Goal: Transaction & Acquisition: Book appointment/travel/reservation

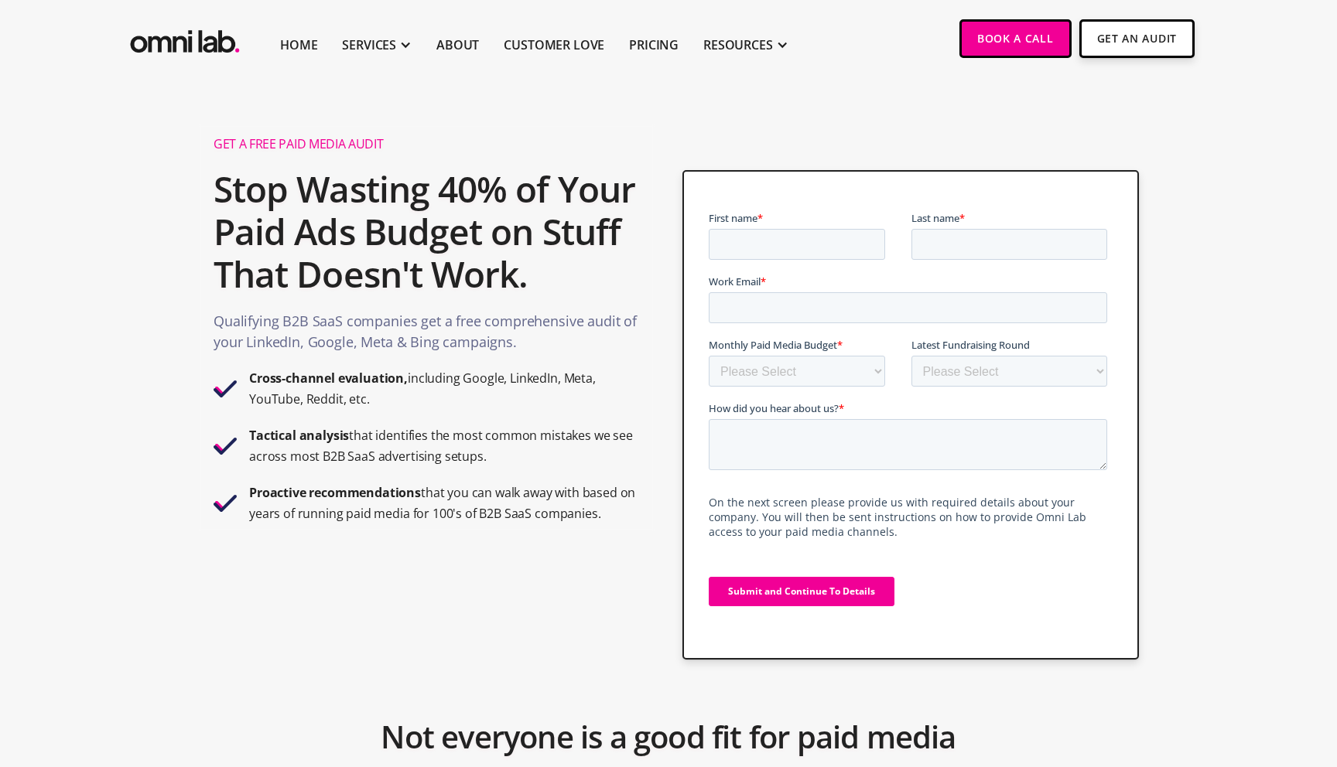
click at [565, 279] on h2 "Stop Wasting 40% of Your Paid Ads Budget on Stuff That Doesn't Work." at bounding box center [426, 232] width 426 height 144
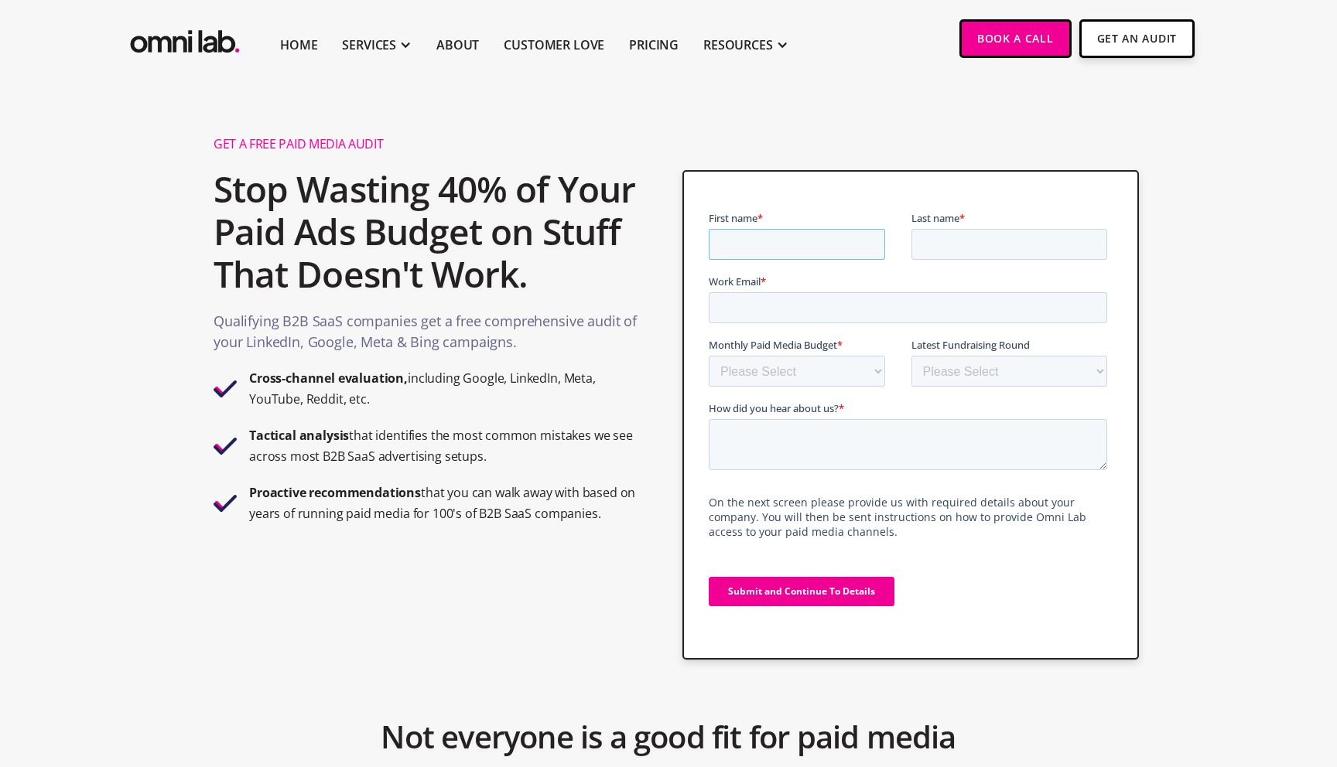
click at [751, 248] on input "First name *" at bounding box center [796, 244] width 176 height 31
type input "Wilton"
type input "Arellano"
type input "wilton@opus.so"
click at [800, 368] on select "Please Select $0 - $5,0000 $5,000 - $10,000 $10,000 - $25,000 $25,000 - $50,000…" at bounding box center [796, 371] width 176 height 31
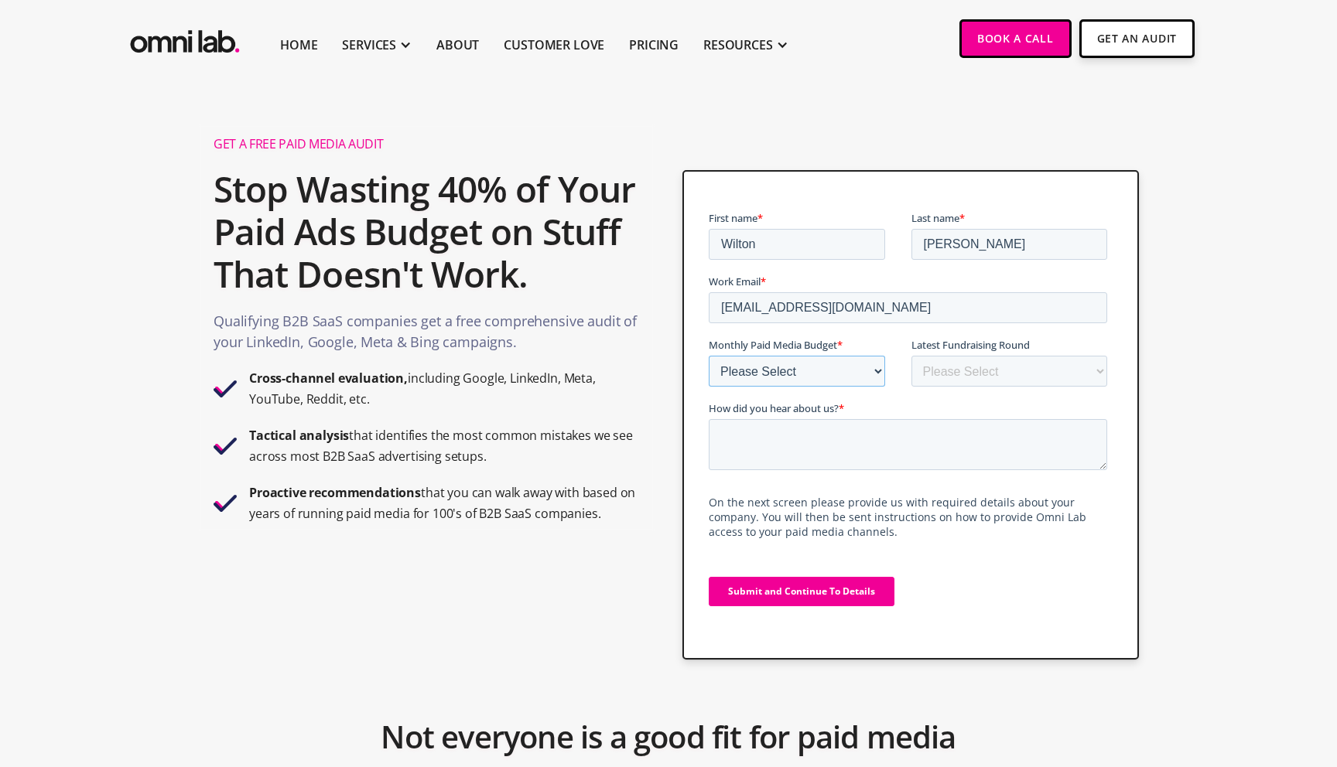
select select "10000-25000"
click at [708, 356] on select "Please Select $0 - $5,0000 $5,000 - $10,000 $10,000 - $25,000 $25,000 - $50,000…" at bounding box center [796, 371] width 176 height 31
click at [1046, 368] on select "Please Select Bootstrapped Seed Series A Series B Series C Series D +" at bounding box center [1008, 371] width 196 height 31
select select "series_a"
click at [910, 356] on select "Please Select Bootstrapped Seed Series A Series B Series C Series D +" at bounding box center [1008, 371] width 196 height 31
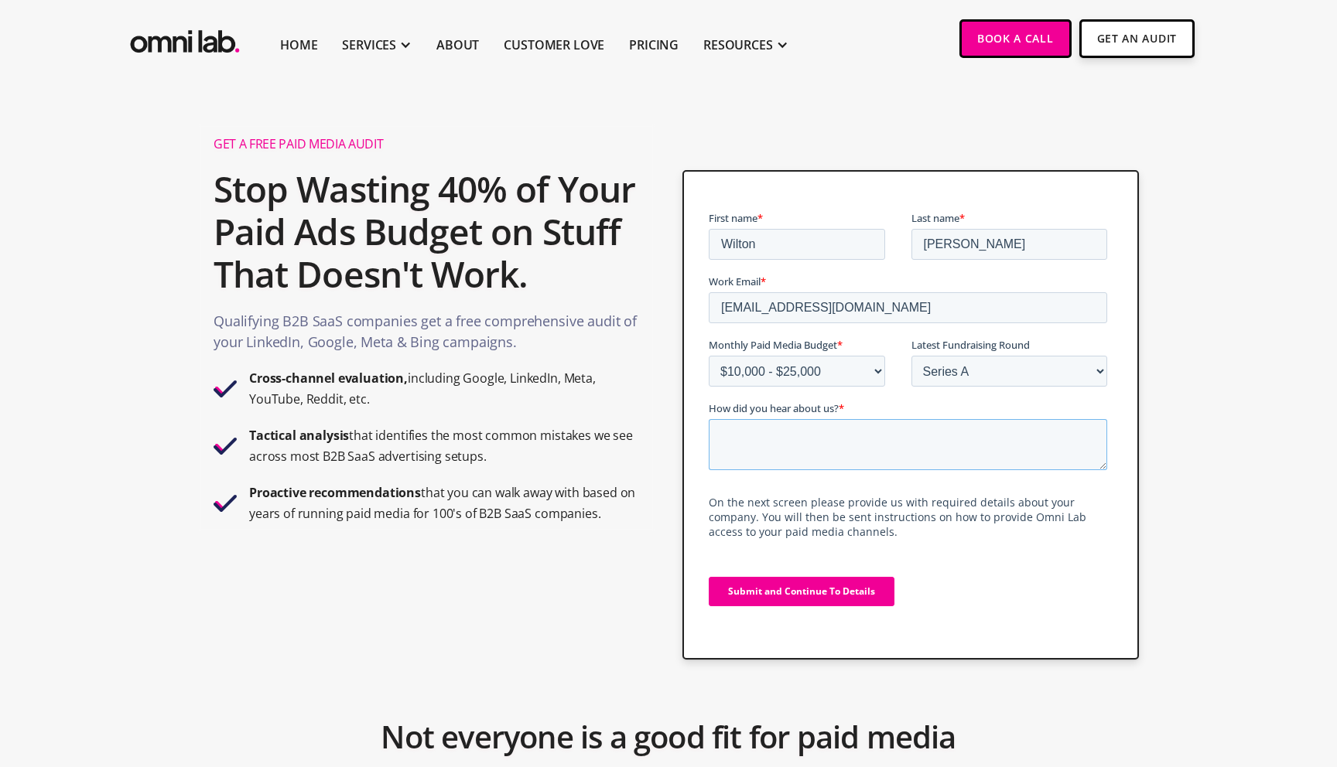
click at [892, 459] on textarea "How did you hear about us? *" at bounding box center [907, 444] width 398 height 51
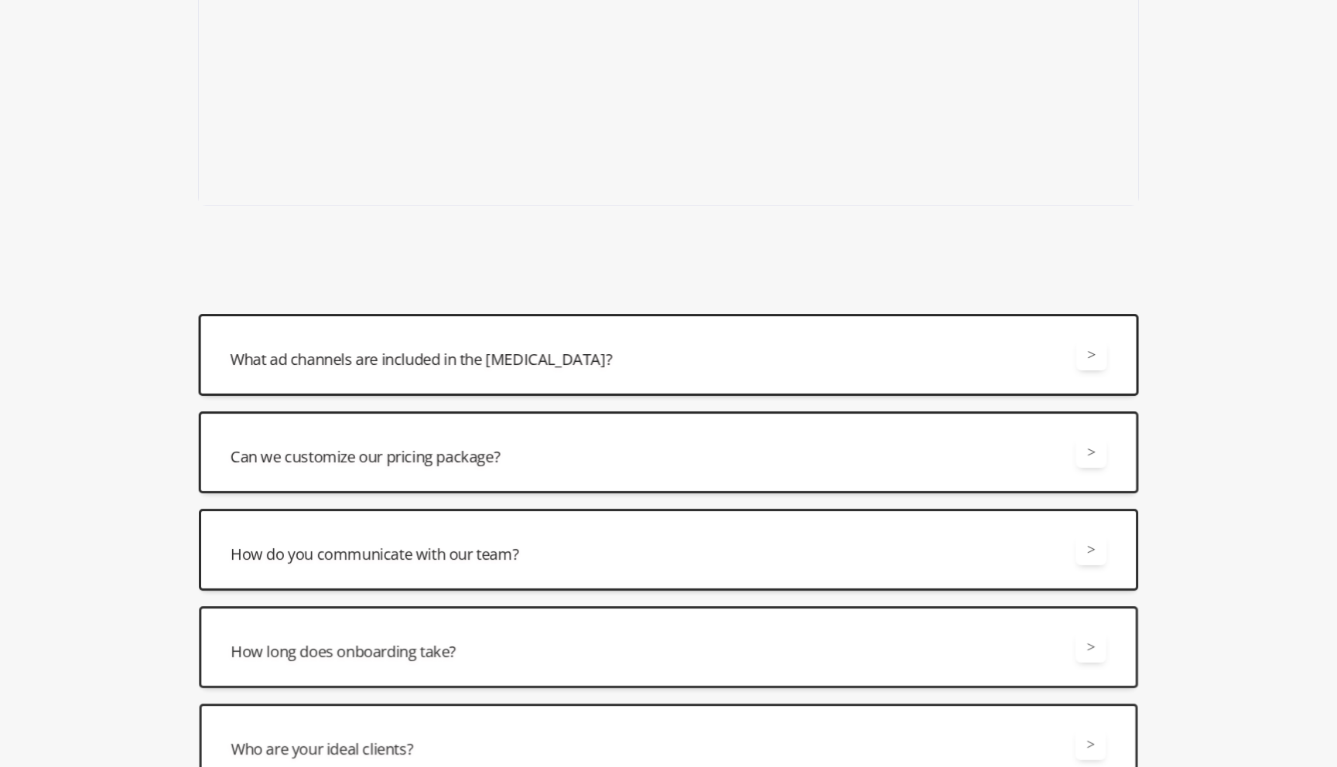
scroll to position [547, 0]
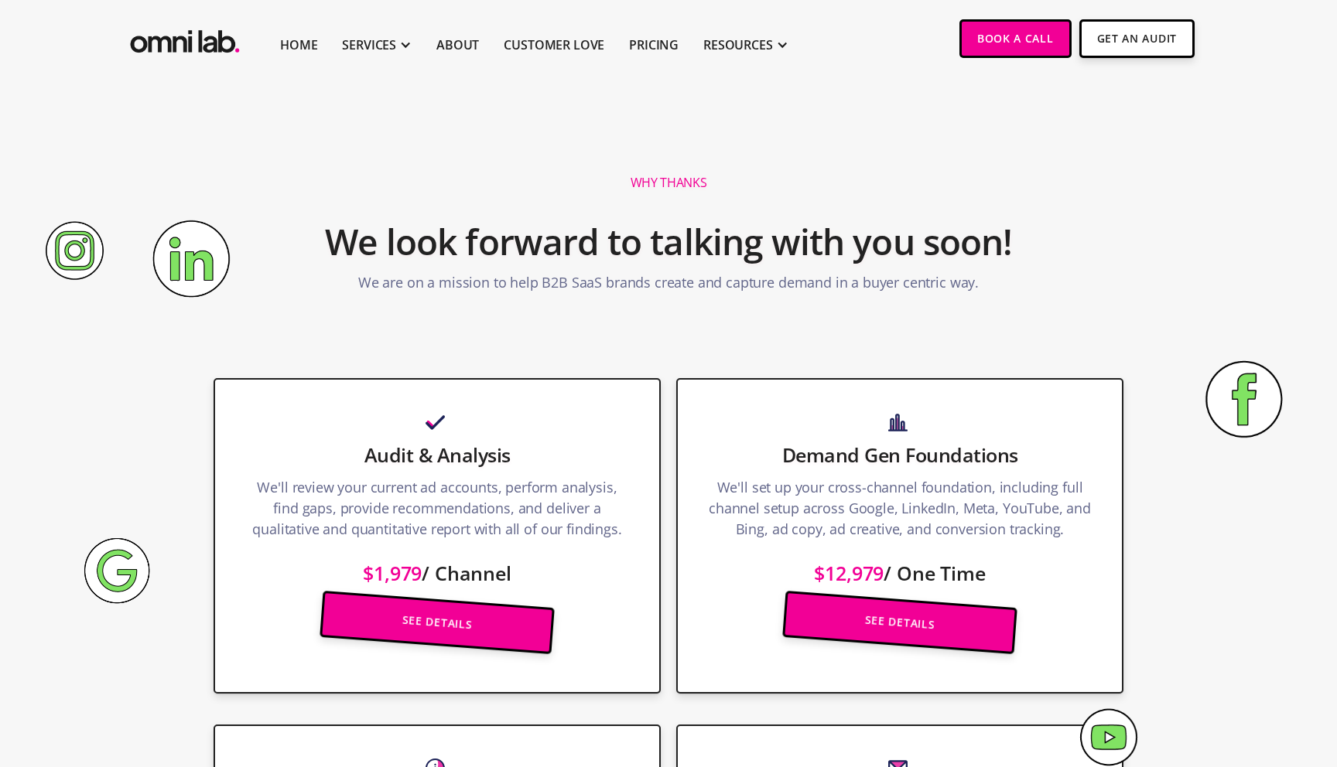
click at [411, 347] on div "Full Management & Optimization We’ll handle everything from campaign strategy t…" at bounding box center [668, 347] width 941 height 31
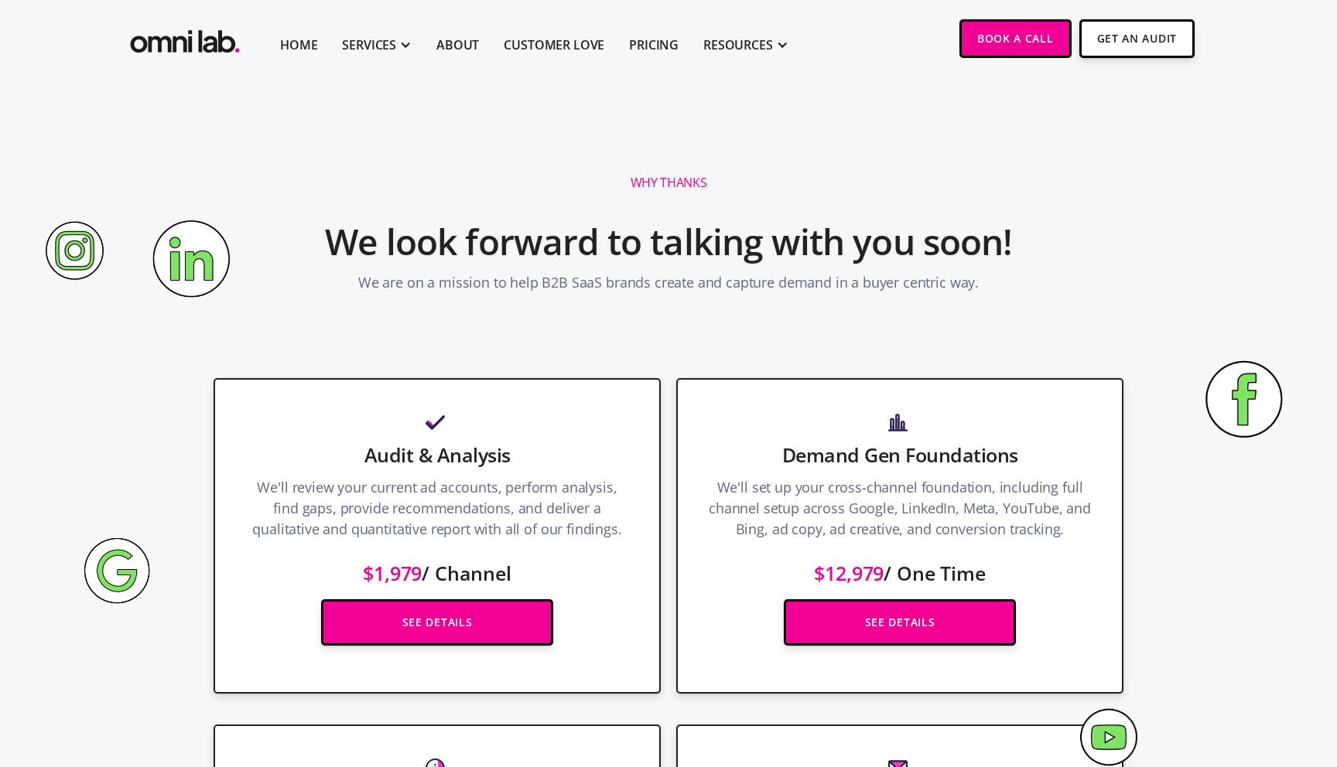
click at [411, 347] on div "Full Management & Optimization We’ll handle everything from campaign strategy t…" at bounding box center [668, 347] width 941 height 31
click at [449, 282] on p "We are on a mission to help B2B SaaS brands create and capture demand in a buye…" at bounding box center [668, 286] width 620 height 29
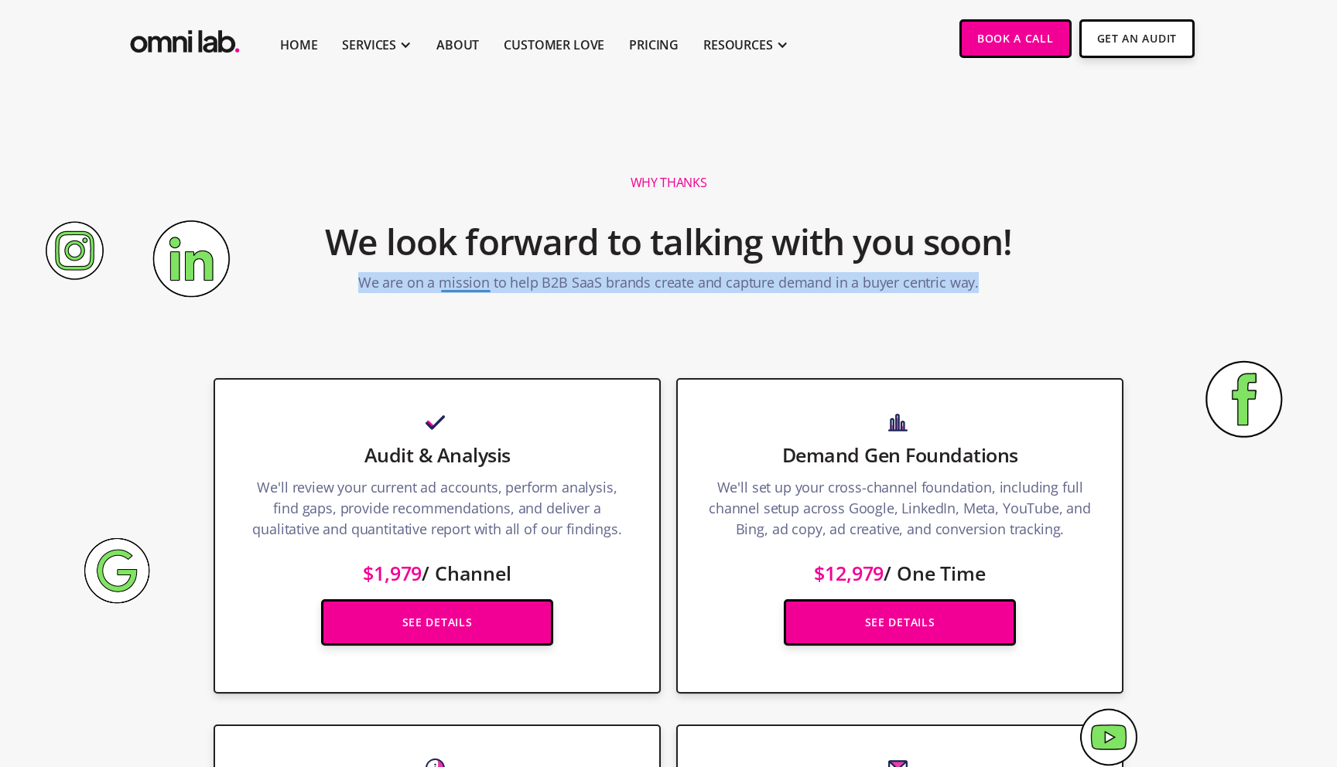
click at [449, 282] on p "We are on a mission to help B2B SaaS brands create and capture demand in a buye…" at bounding box center [668, 286] width 620 height 29
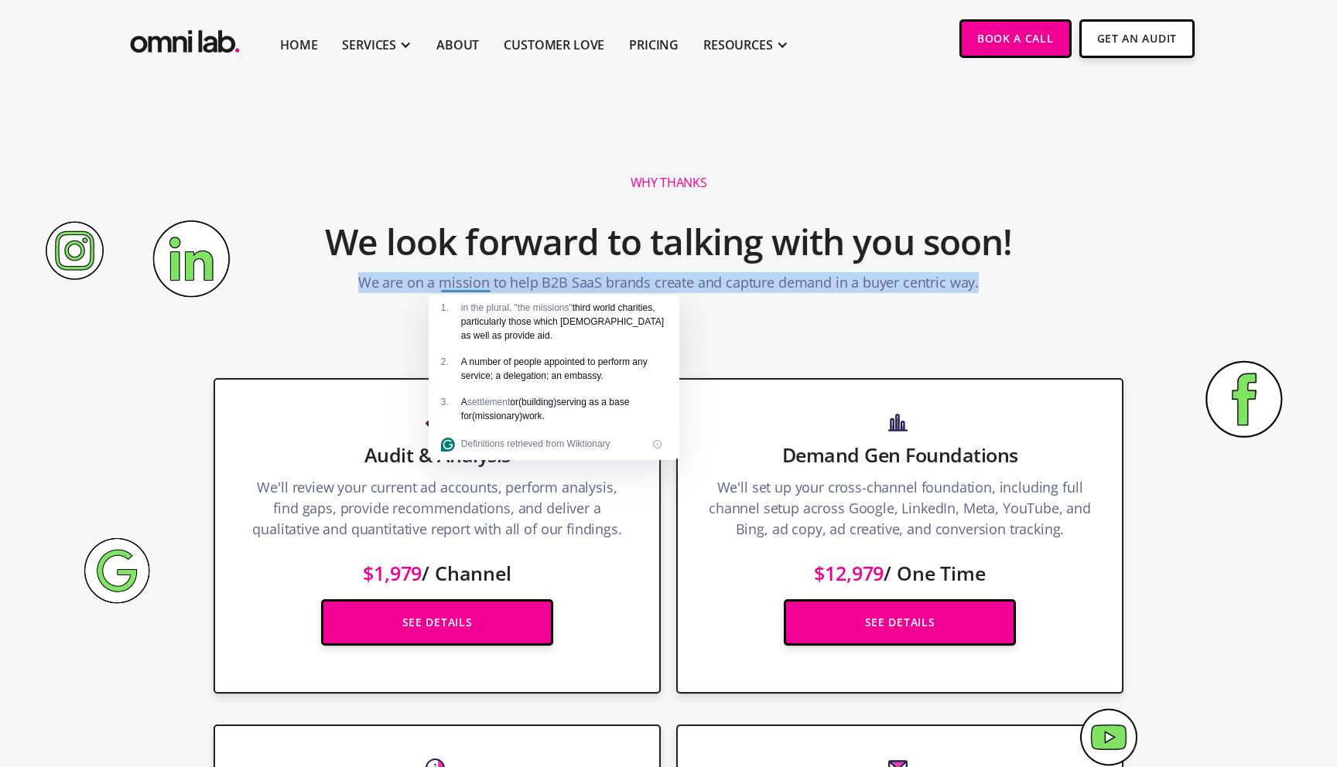
click at [319, 321] on section "Why Thanks We look forward to talking with you soon! We are on a mission to hel…" at bounding box center [668, 224] width 1337 height 216
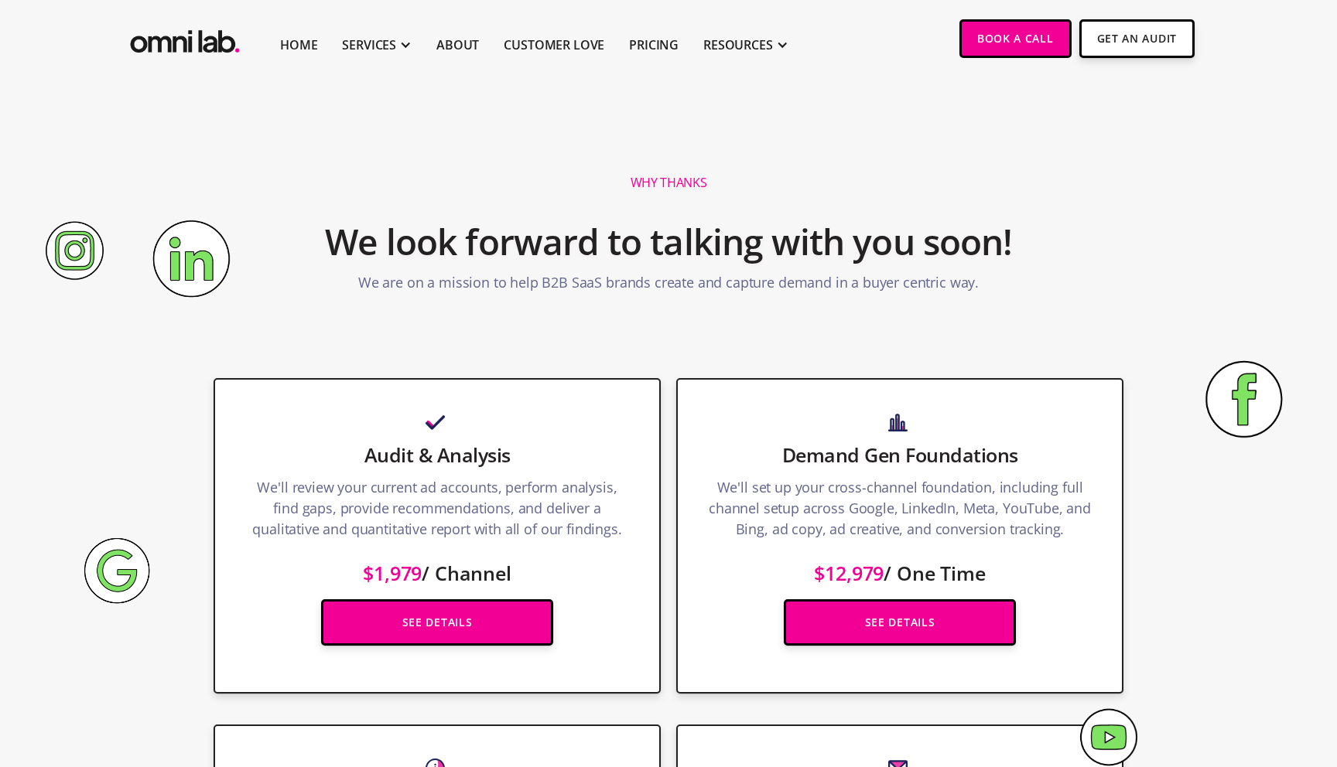
click at [541, 181] on div "Why Thanks We look forward to talking with you soon! We are on a mission to hel…" at bounding box center [669, 231] width 774 height 138
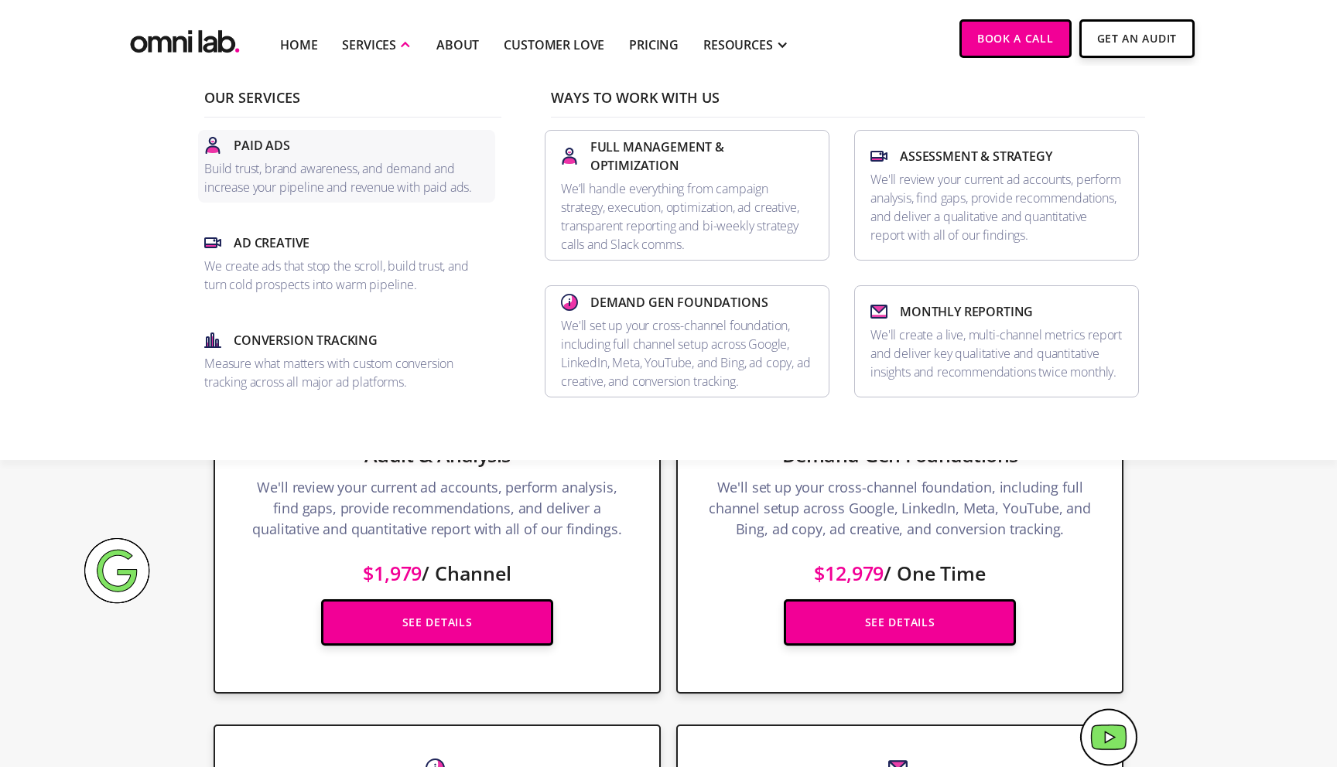
click at [346, 174] on p "Build trust, brand awareness, and demand and increase your pipeline and revenue…" at bounding box center [346, 177] width 285 height 37
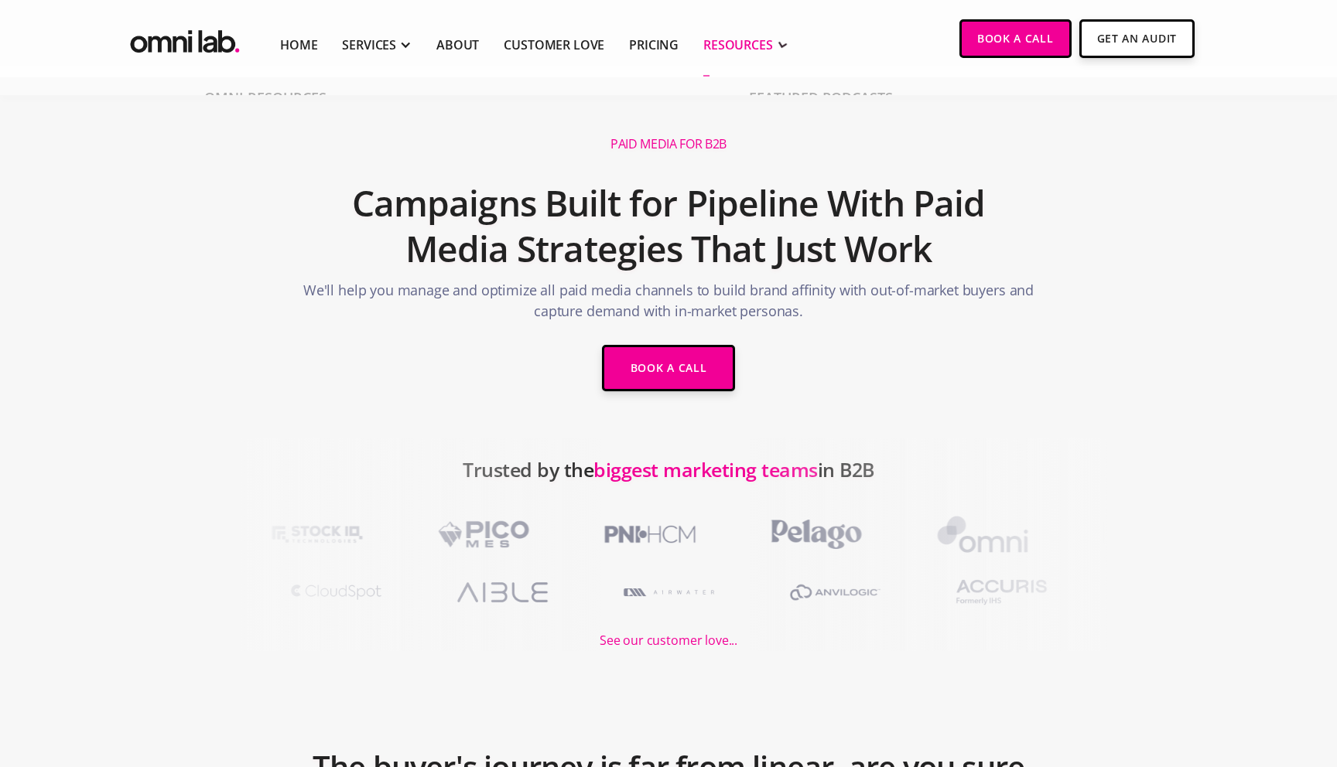
click at [720, 43] on div "RESOURCES" at bounding box center [738, 45] width 70 height 19
click at [508, 53] on link "Customer Love" at bounding box center [554, 45] width 101 height 19
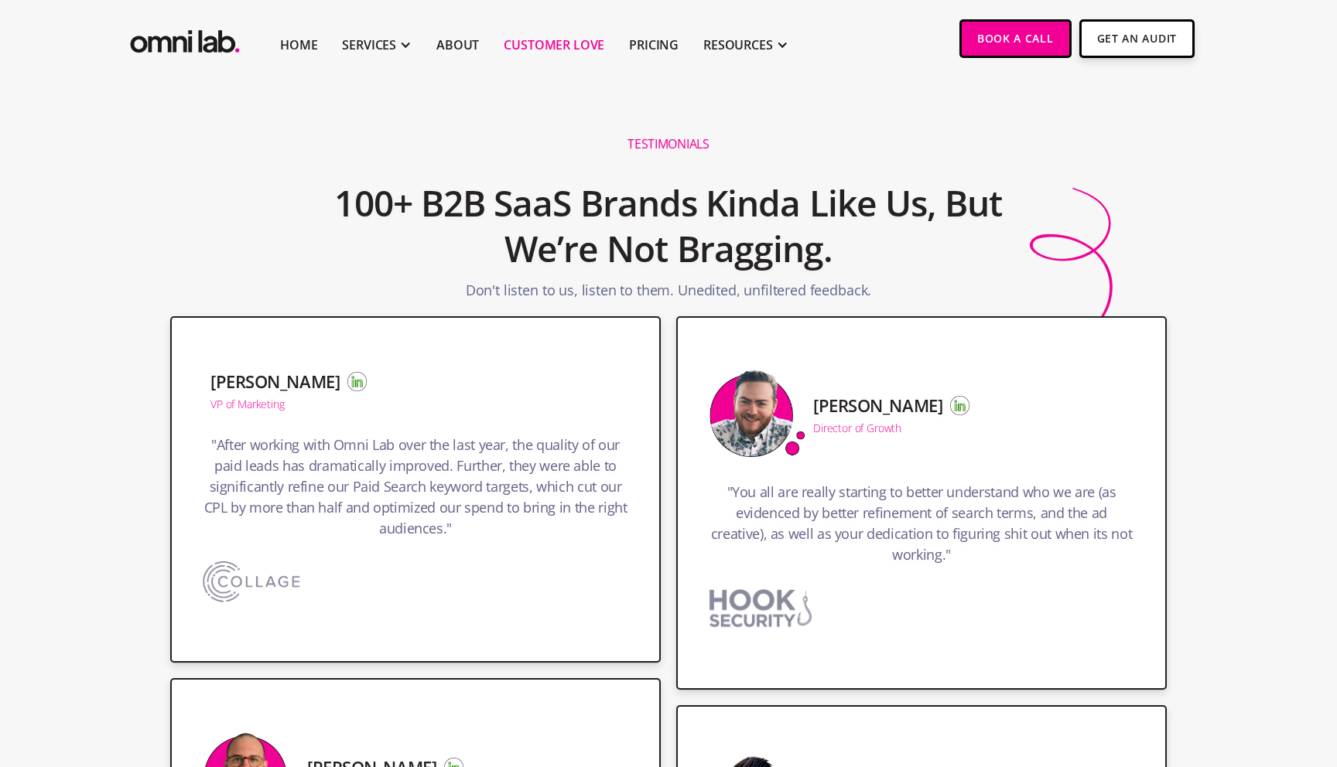
click at [491, 33] on li "Customer Love" at bounding box center [553, 38] width 125 height 77
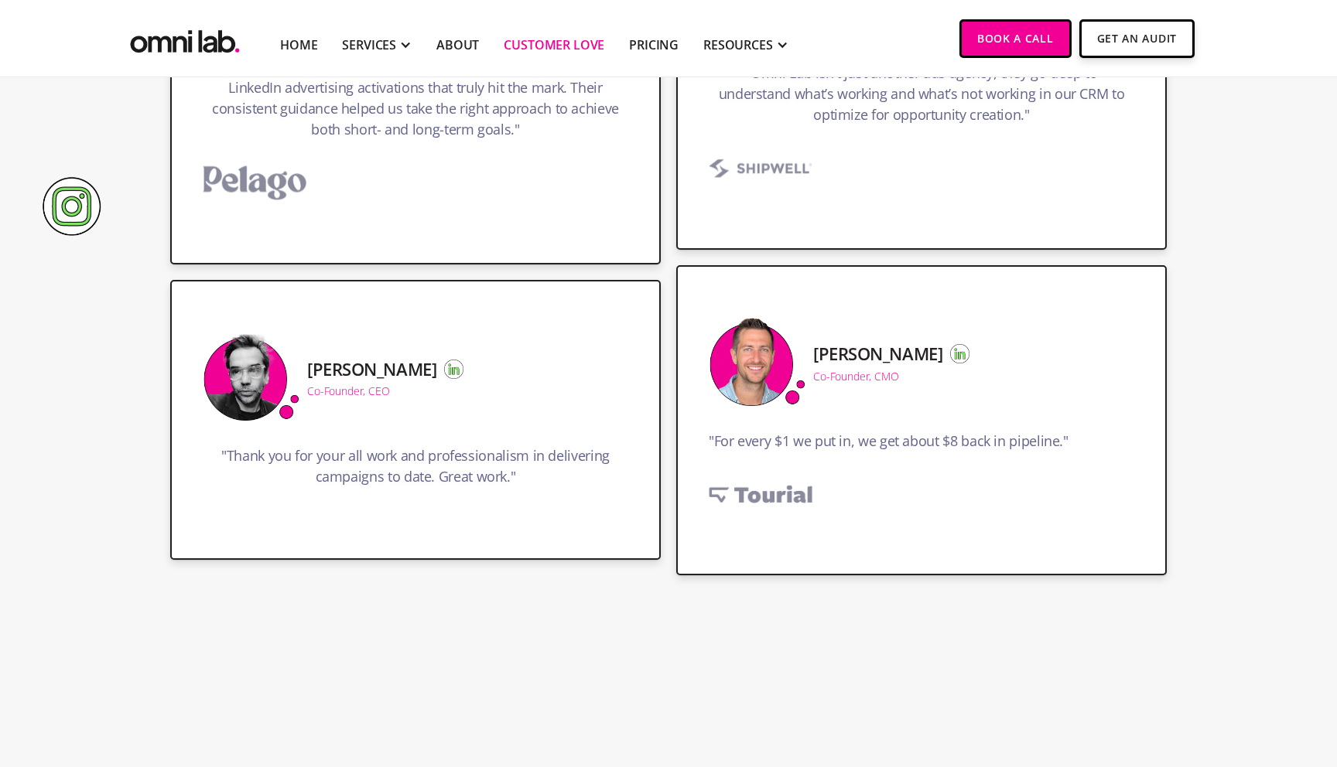
scroll to position [1504, 0]
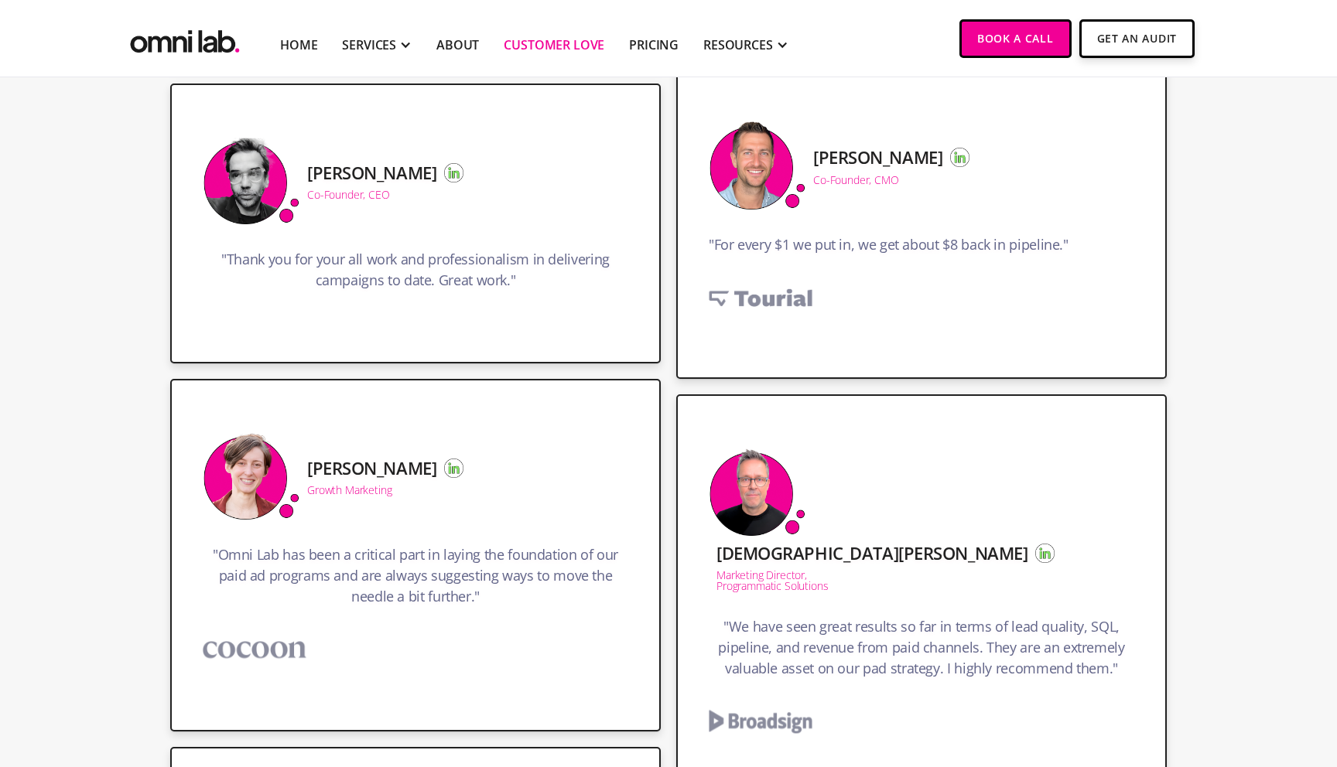
scroll to position [1367, 0]
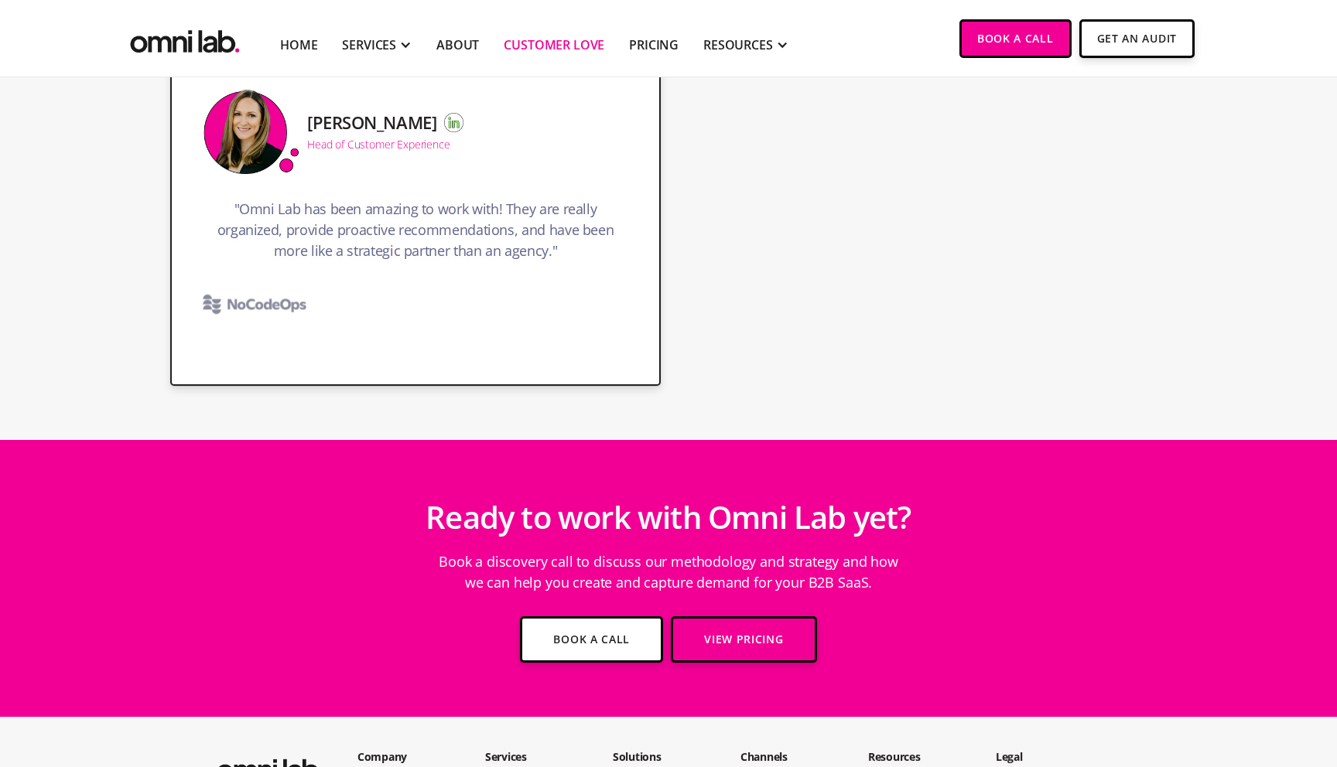
scroll to position [4368, 0]
